Goal: Transaction & Acquisition: Purchase product/service

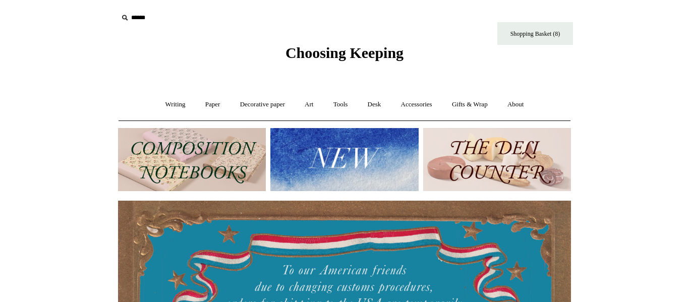
click at [335, 156] on img at bounding box center [344, 159] width 148 height 63
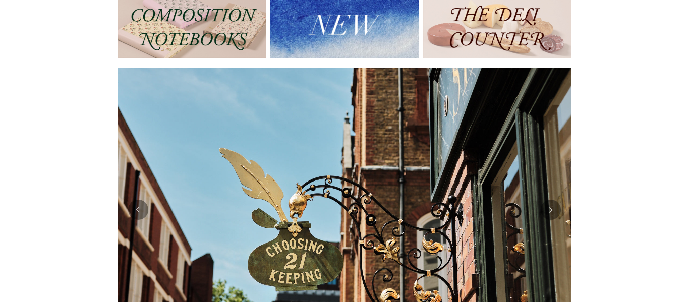
scroll to position [135, 0]
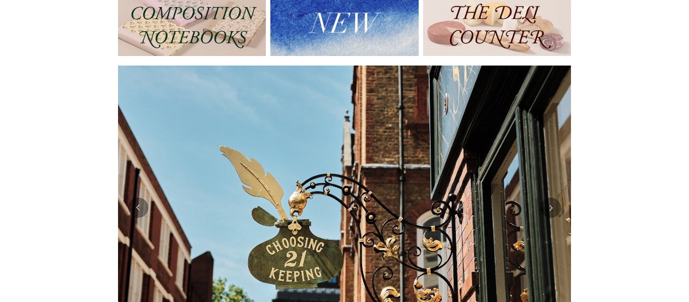
click at [358, 245] on img at bounding box center [344, 208] width 453 height 284
click at [144, 209] on button "Previous" at bounding box center [138, 208] width 20 height 20
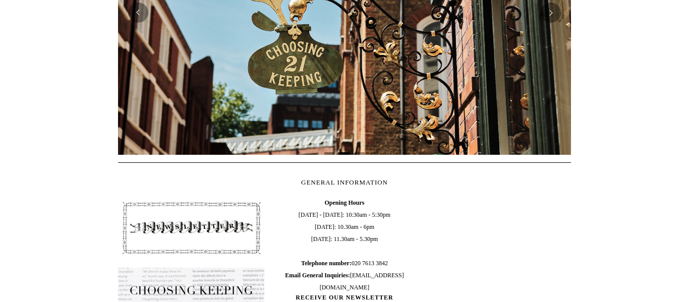
scroll to position [0, 0]
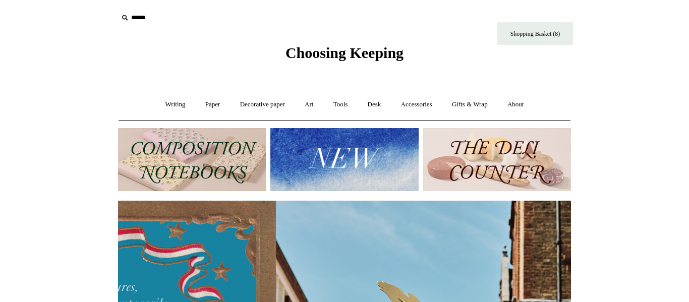
click at [351, 149] on img at bounding box center [344, 159] width 148 height 63
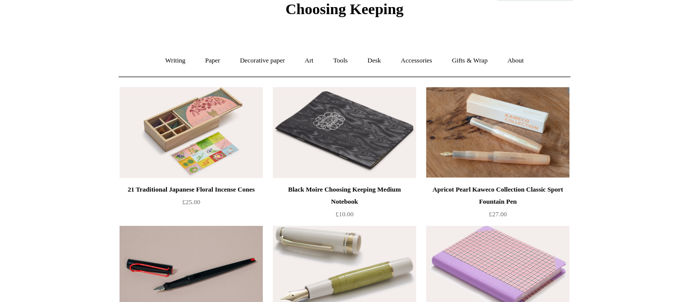
scroll to position [34, 0]
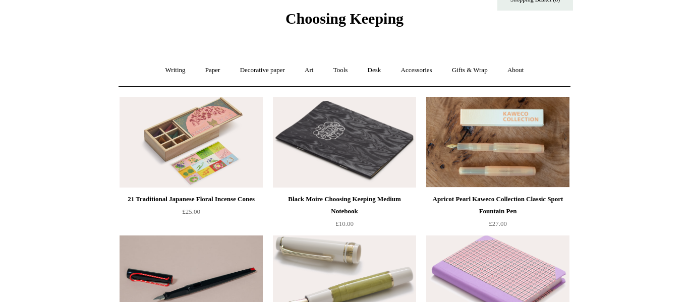
click at [480, 126] on img at bounding box center [497, 142] width 143 height 91
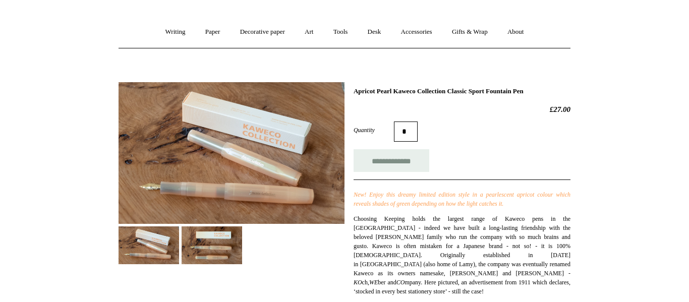
scroll to position [78, 0]
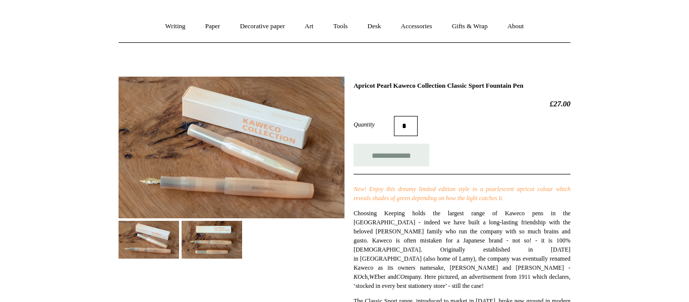
click at [211, 243] on img at bounding box center [211, 240] width 60 height 38
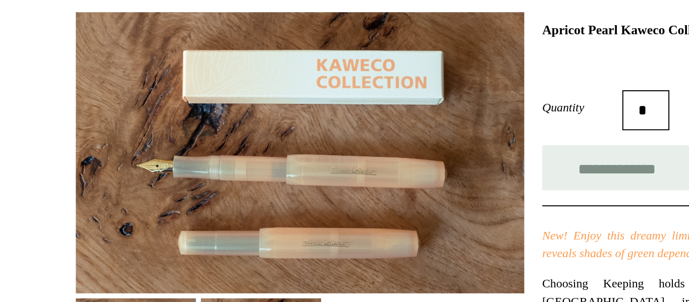
click at [161, 142] on img at bounding box center [231, 148] width 226 height 142
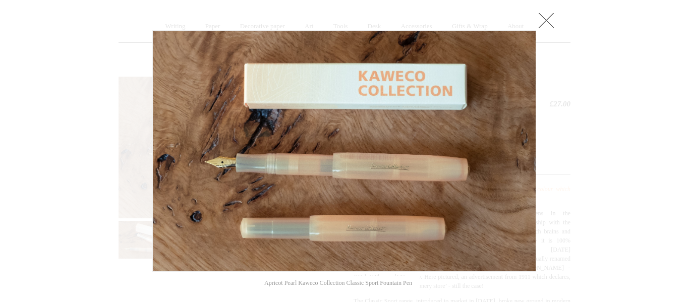
click at [548, 22] on link at bounding box center [546, 20] width 20 height 20
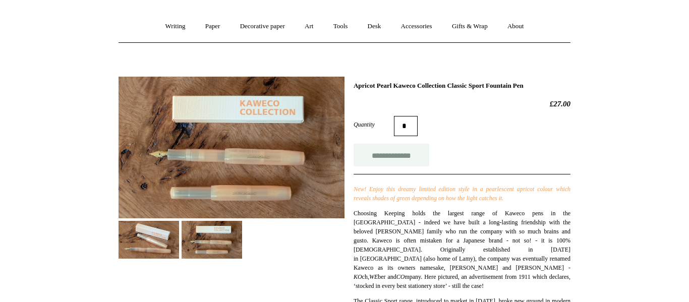
click at [404, 153] on input "**********" at bounding box center [391, 155] width 76 height 23
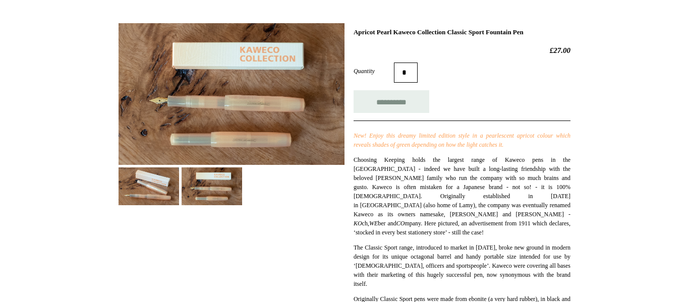
scroll to position [132, 0]
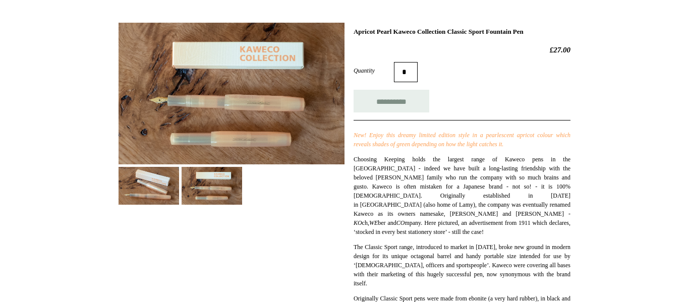
type input "**********"
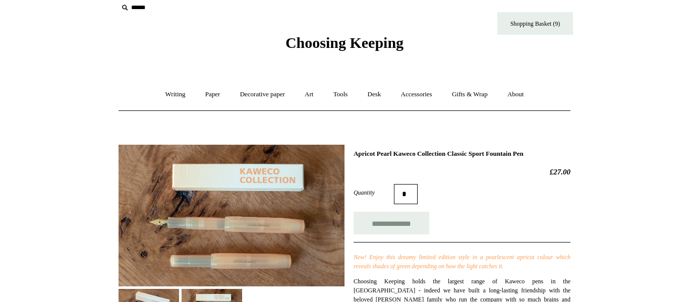
scroll to position [17, 0]
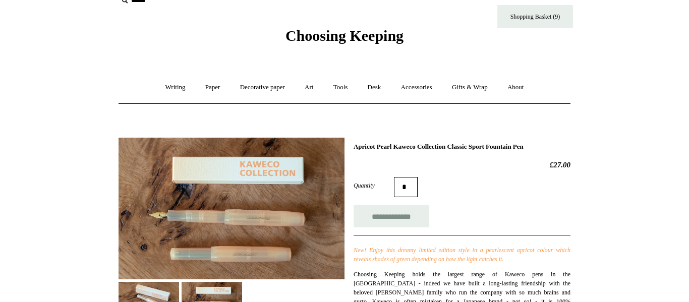
drag, startPoint x: 353, startPoint y: 147, endPoint x: 554, endPoint y: 147, distance: 200.6
click at [554, 147] on h1 "Apricot Pearl Kaweco Collection Classic Sport Fountain Pen" at bounding box center [461, 147] width 217 height 8
copy h1 "Apricot Pearl Kaweco Collection Classic Sport Fountain Pen"
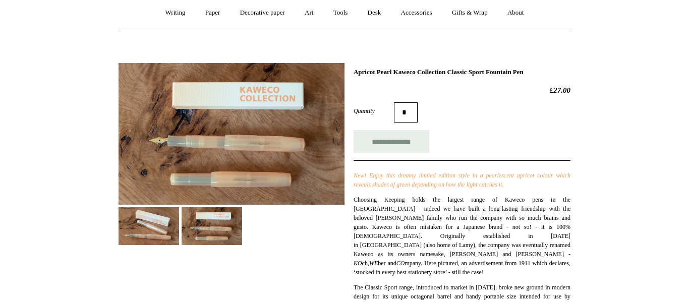
scroll to position [92, 0]
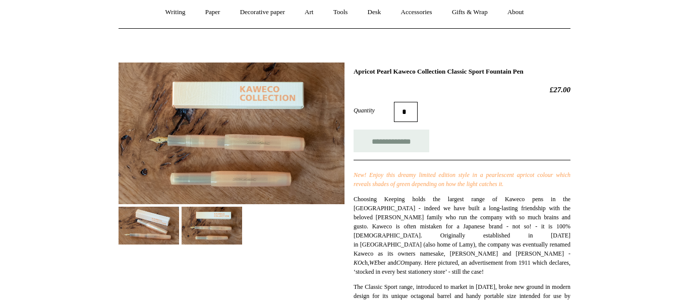
click at [172, 230] on img at bounding box center [148, 226] width 60 height 38
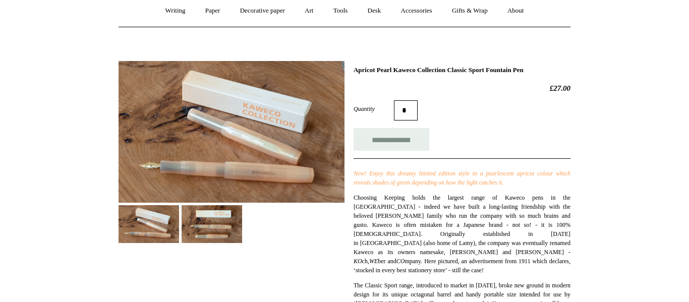
scroll to position [0, 0]
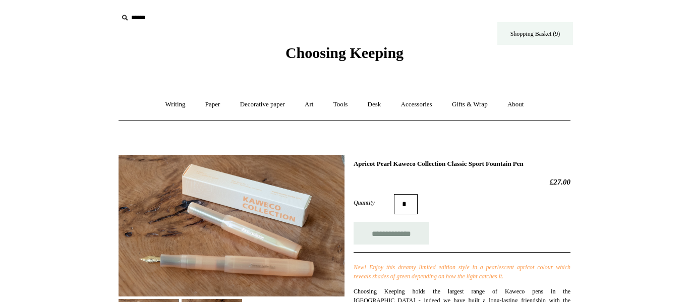
click at [518, 29] on link "Shopping Basket (9)" at bounding box center [535, 33] width 76 height 23
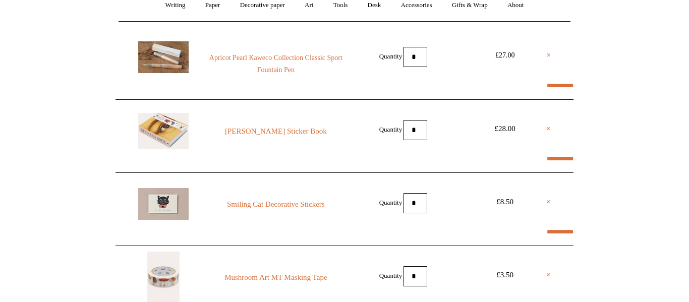
scroll to position [100, 0]
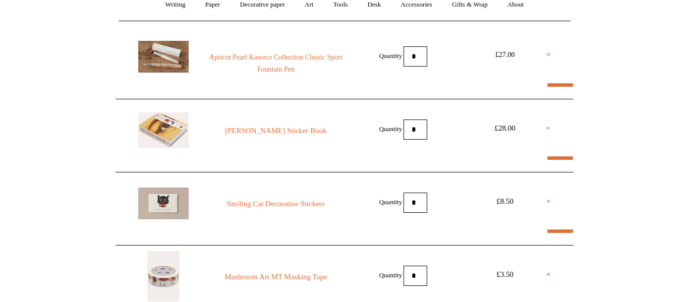
select select "**********"
type input "*****"
select select "*******"
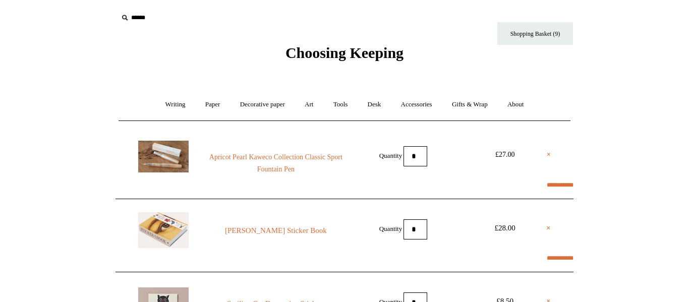
scroll to position [19, 0]
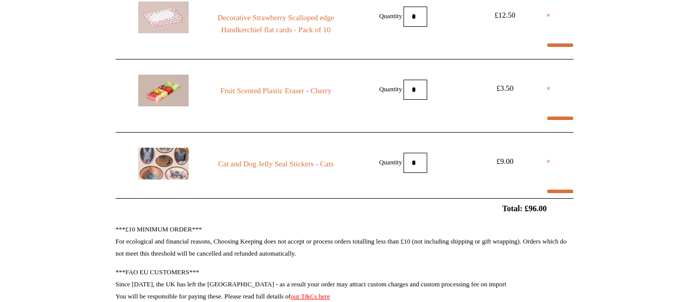
scroll to position [508, 0]
